Goal: Transaction & Acquisition: Purchase product/service

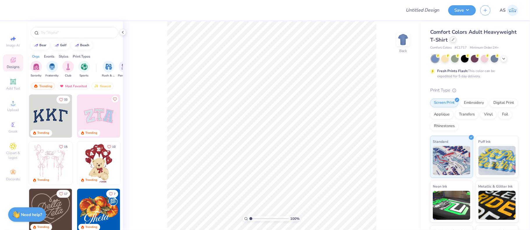
click at [456, 41] on div at bounding box center [453, 39] width 6 height 6
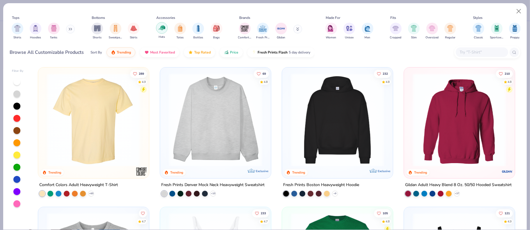
click at [161, 33] on div "filter for Hats" at bounding box center [162, 28] width 12 height 12
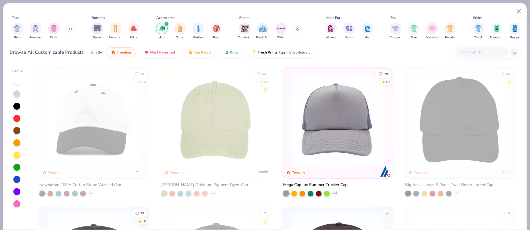
click at [474, 51] on input "text" at bounding box center [481, 52] width 45 height 7
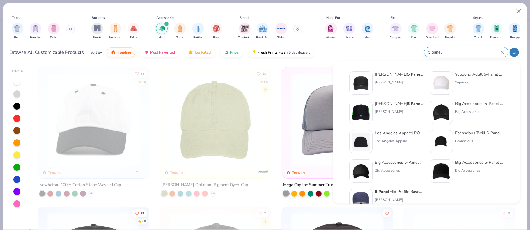
click at [514, 52] on icon at bounding box center [514, 52] width 4 height 4
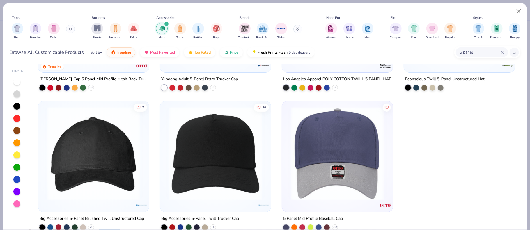
scroll to position [116, 0]
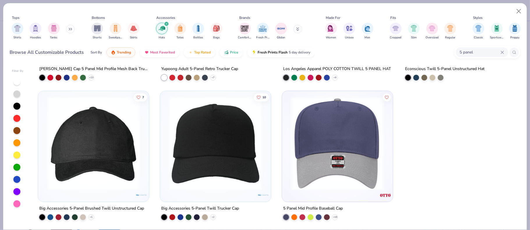
type input "5 panel"
click at [199, 148] on img at bounding box center [215, 143] width 99 height 93
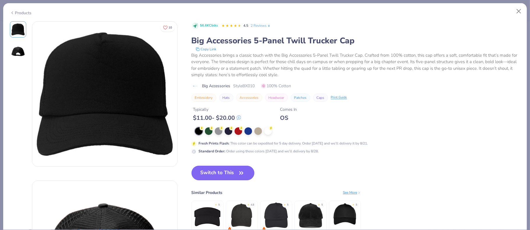
click at [232, 170] on button "Switch to This" at bounding box center [222, 173] width 63 height 15
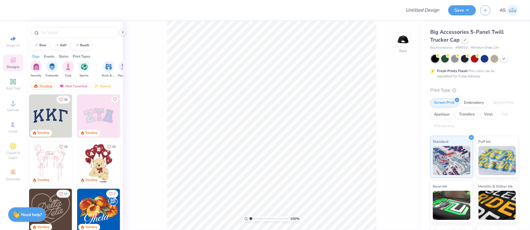
click at [56, 121] on img at bounding box center [50, 116] width 43 height 43
click at [454, 38] on icon at bounding box center [452, 39] width 3 height 3
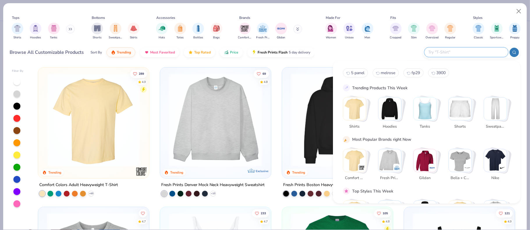
click at [474, 50] on input "text" at bounding box center [466, 52] width 76 height 7
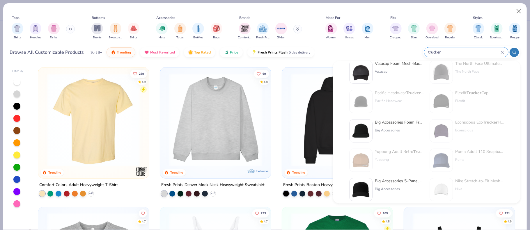
scroll to position [41, 0]
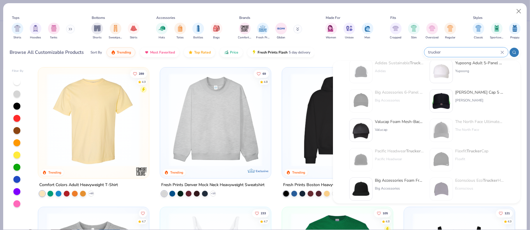
type input "trucker"
click at [390, 124] on div "Valucap Foam Mesh-Back Trucker Cap" at bounding box center [399, 122] width 49 height 6
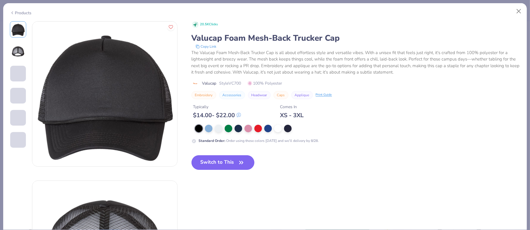
click at [236, 163] on button "Switch to This" at bounding box center [222, 162] width 63 height 15
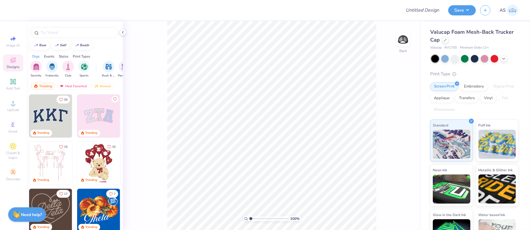
click at [99, 110] on img at bounding box center [98, 116] width 43 height 43
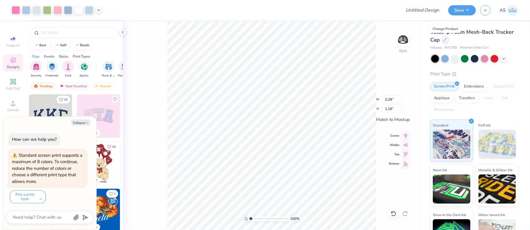
click at [444, 40] on icon at bounding box center [445, 39] width 3 height 3
type textarea "x"
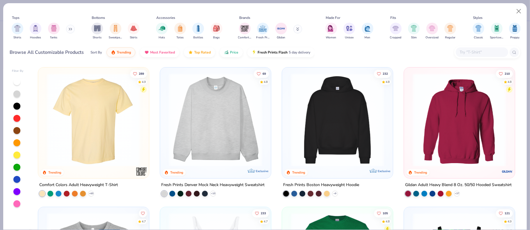
click at [480, 47] on div at bounding box center [487, 52] width 66 height 13
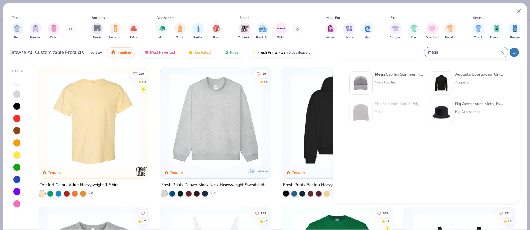
type input "mega"
click at [388, 77] on div "Mega Cap Inc Summer Trucker Cap" at bounding box center [399, 74] width 49 height 6
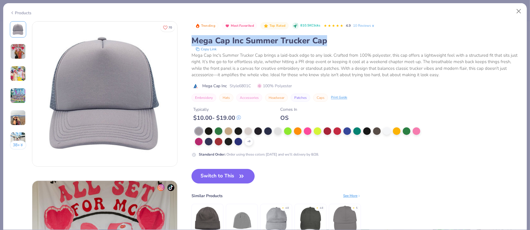
drag, startPoint x: 193, startPoint y: 39, endPoint x: 330, endPoint y: 39, distance: 137.6
click at [330, 39] on div "Mega Cap Inc Summer Trucker Cap" at bounding box center [355, 40] width 328 height 11
type textarea "x"
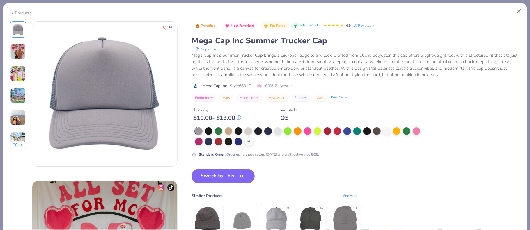
click at [287, 72] on div "Mega Cap Inc's Summer Trucker Cap brings a laid-back edge to any look. Crafted …" at bounding box center [355, 65] width 328 height 26
click at [203, 47] on button "Copy Link" at bounding box center [206, 49] width 24 height 6
